Goal: Information Seeking & Learning: Learn about a topic

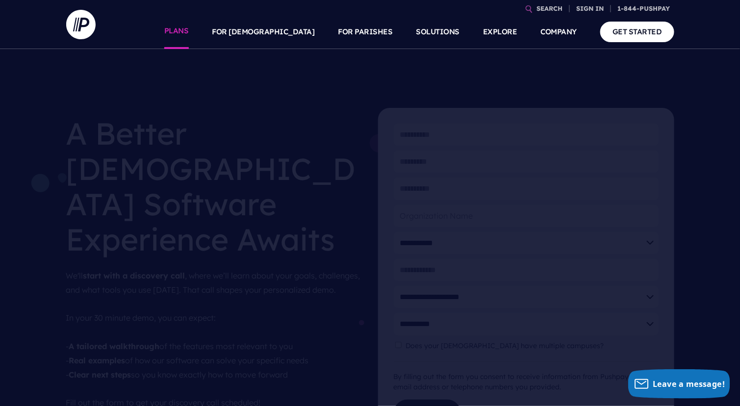
click at [189, 37] on link "PLANS" at bounding box center [176, 32] width 25 height 34
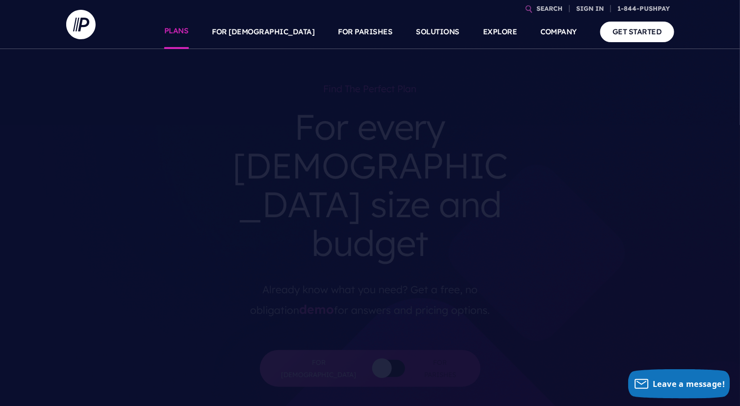
click at [189, 28] on link "PLANS" at bounding box center [176, 32] width 25 height 34
click at [439, 34] on link "SOLUTIONS" at bounding box center [438, 32] width 44 height 34
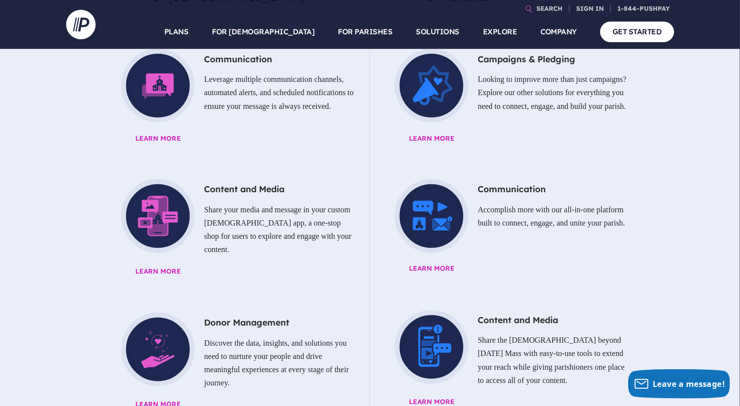
scroll to position [526, 0]
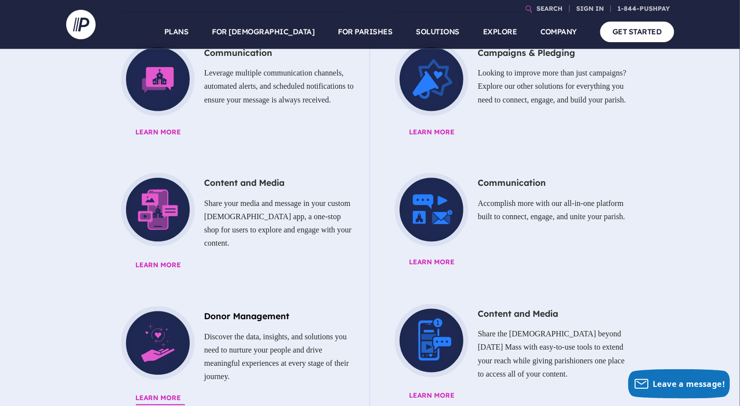
click at [285, 307] on h5 "Donor Management" at bounding box center [232, 317] width 243 height 20
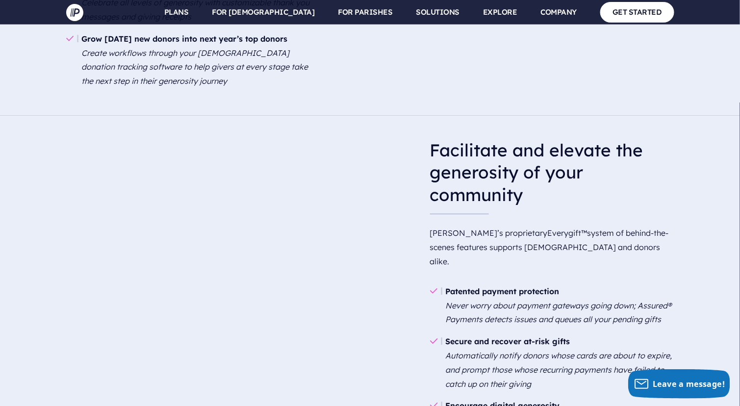
scroll to position [1520, 0]
